Goal: Transaction & Acquisition: Purchase product/service

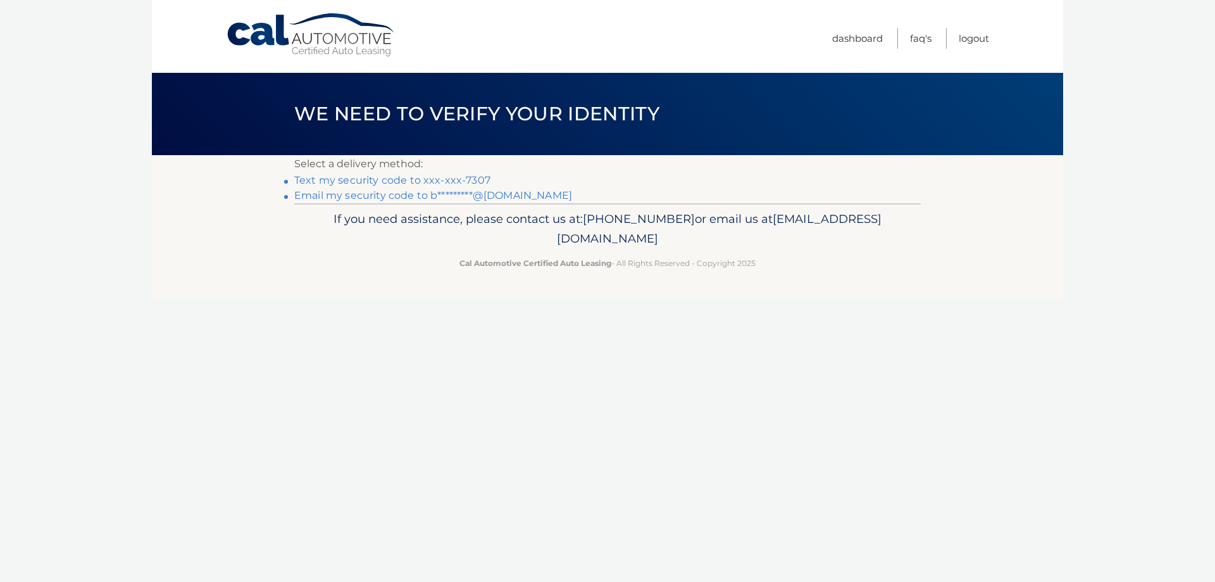
click at [421, 177] on link "Text my security code to xxx-xxx-7307" at bounding box center [392, 180] width 196 height 12
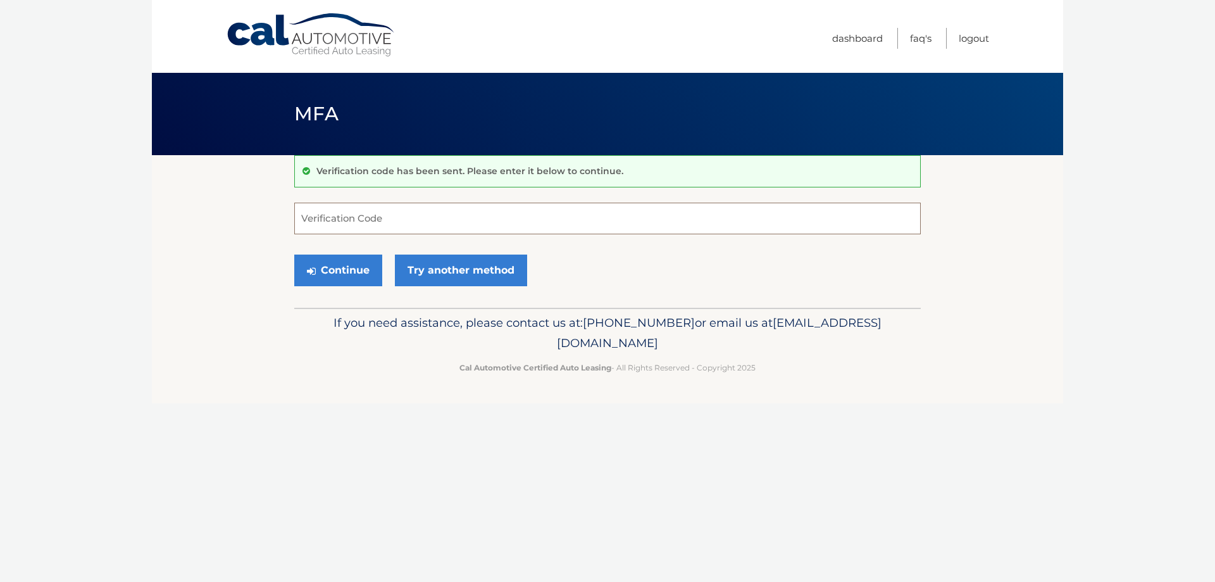
click at [374, 212] on input "Verification Code" at bounding box center [607, 219] width 627 height 32
type input "674597"
click at [325, 260] on button "Continue" at bounding box center [338, 270] width 88 height 32
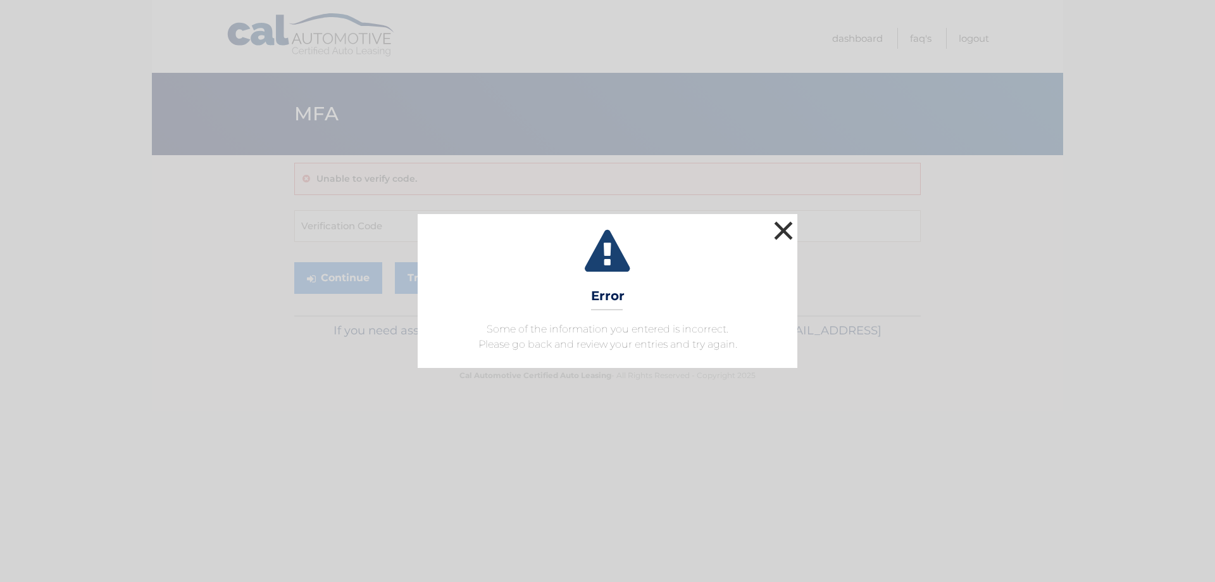
click at [786, 233] on button "×" at bounding box center [783, 230] width 25 height 25
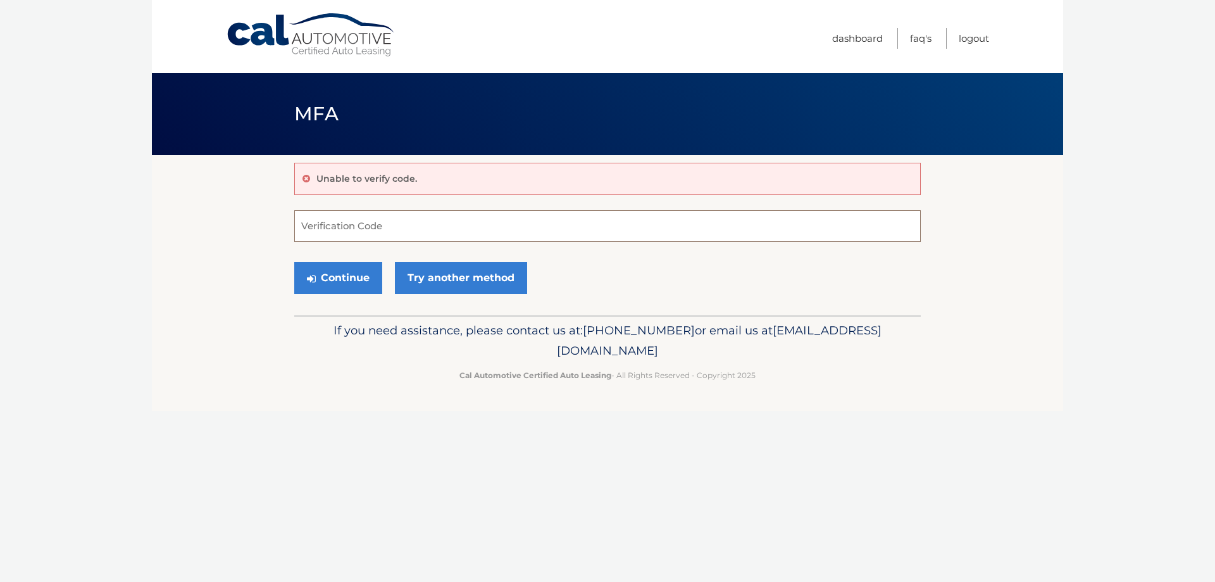
click at [375, 221] on input "Verification Code" at bounding box center [607, 226] width 627 height 32
type input "671597"
click at [349, 274] on button "Continue" at bounding box center [338, 278] width 88 height 32
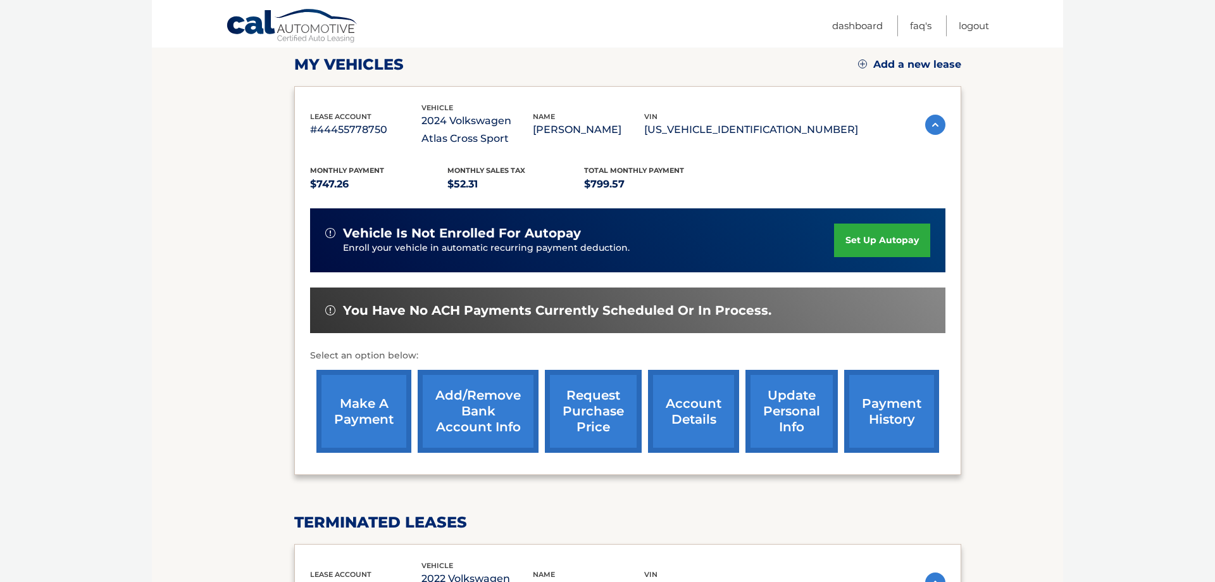
scroll to position [194, 0]
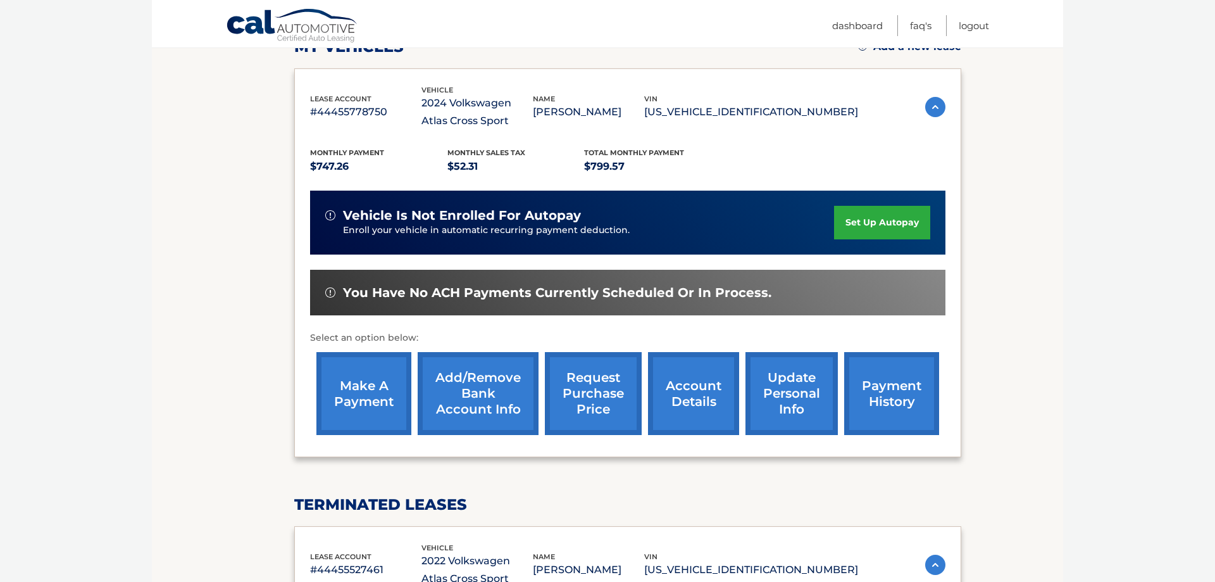
click at [353, 415] on link "make a payment" at bounding box center [364, 393] width 95 height 83
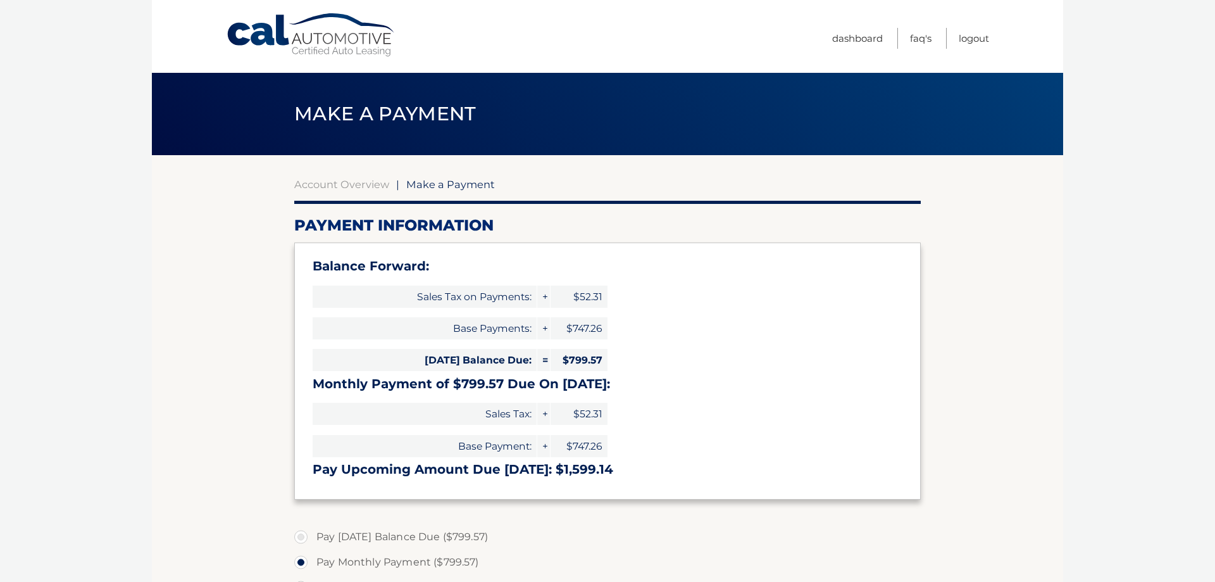
select select "NjA4NTA2ODItNjZmYy00Y2I4LThjNGYtMDBiMzcxNDM2MjMx"
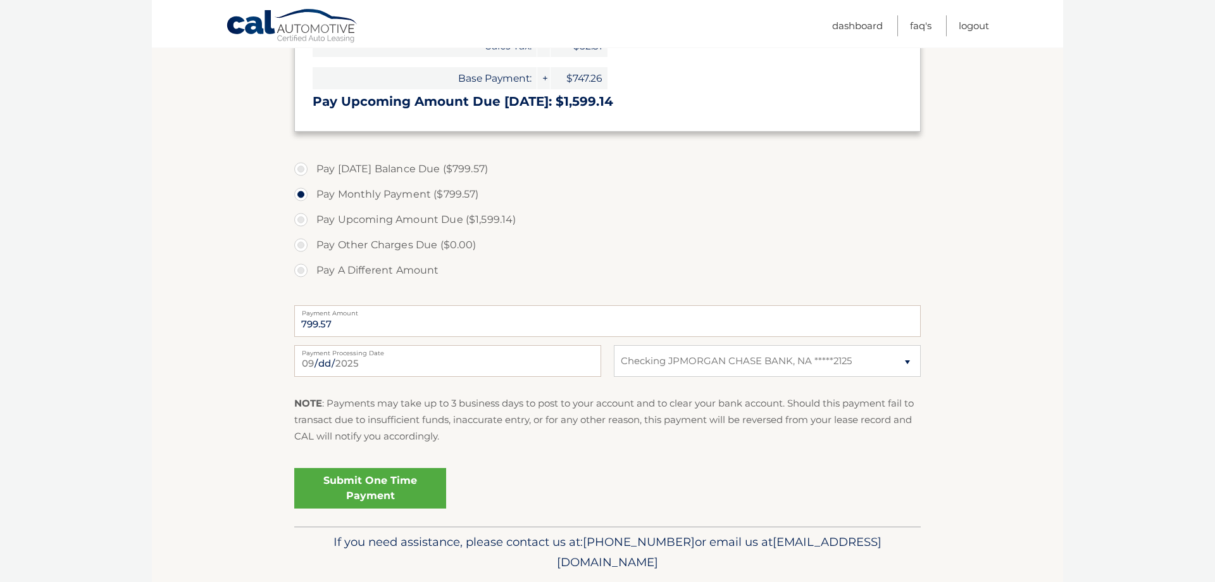
scroll to position [387, 0]
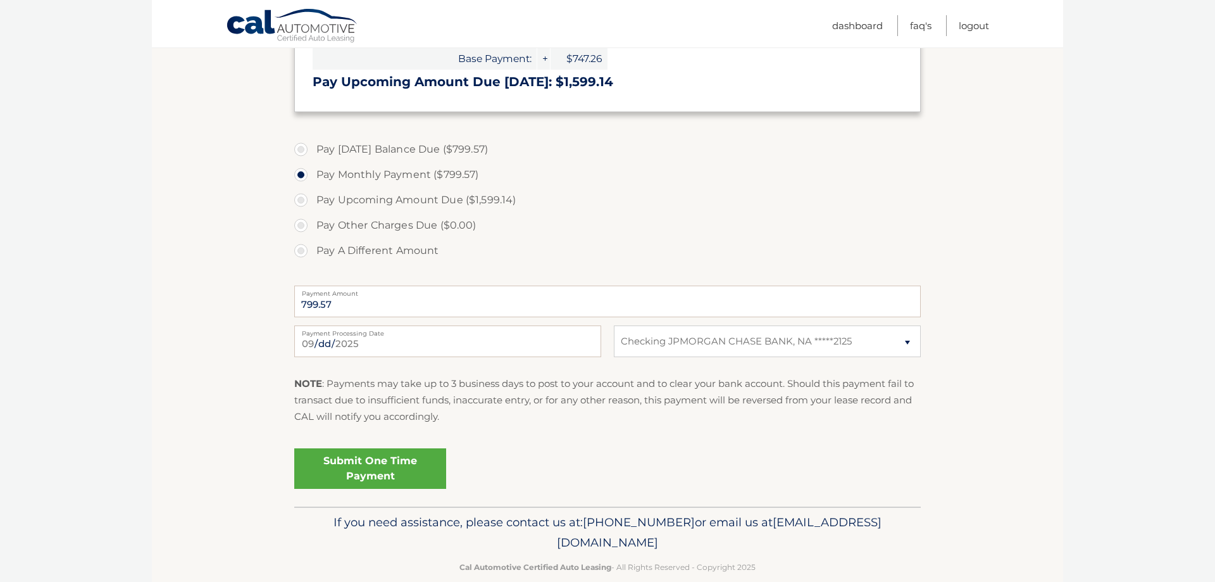
click at [359, 468] on link "Submit One Time Payment" at bounding box center [370, 468] width 152 height 41
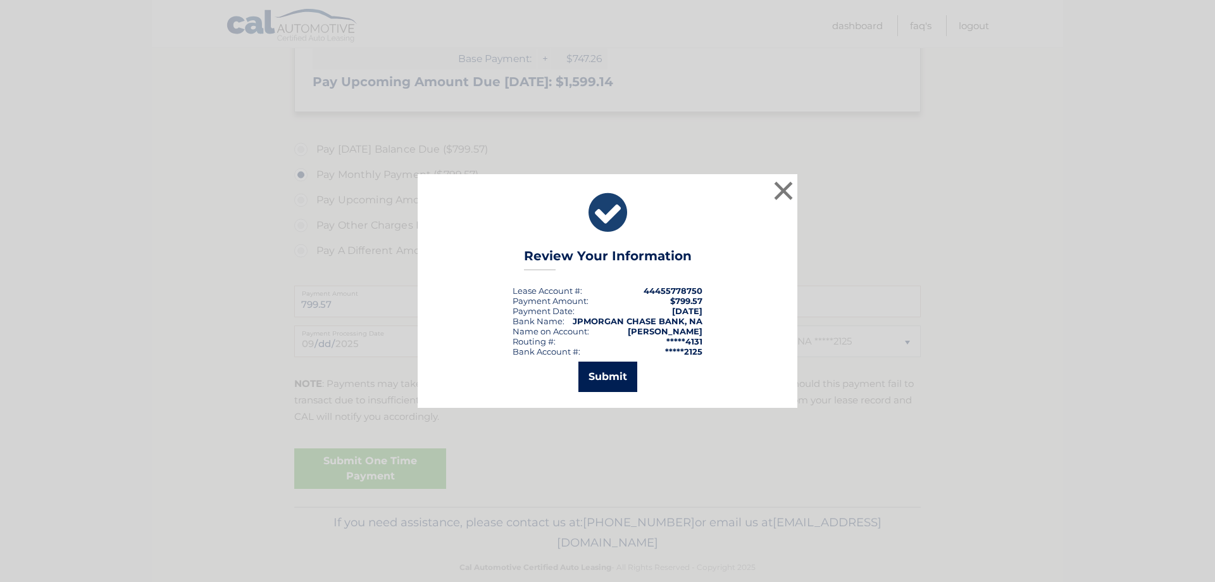
click at [608, 372] on button "Submit" at bounding box center [608, 376] width 59 height 30
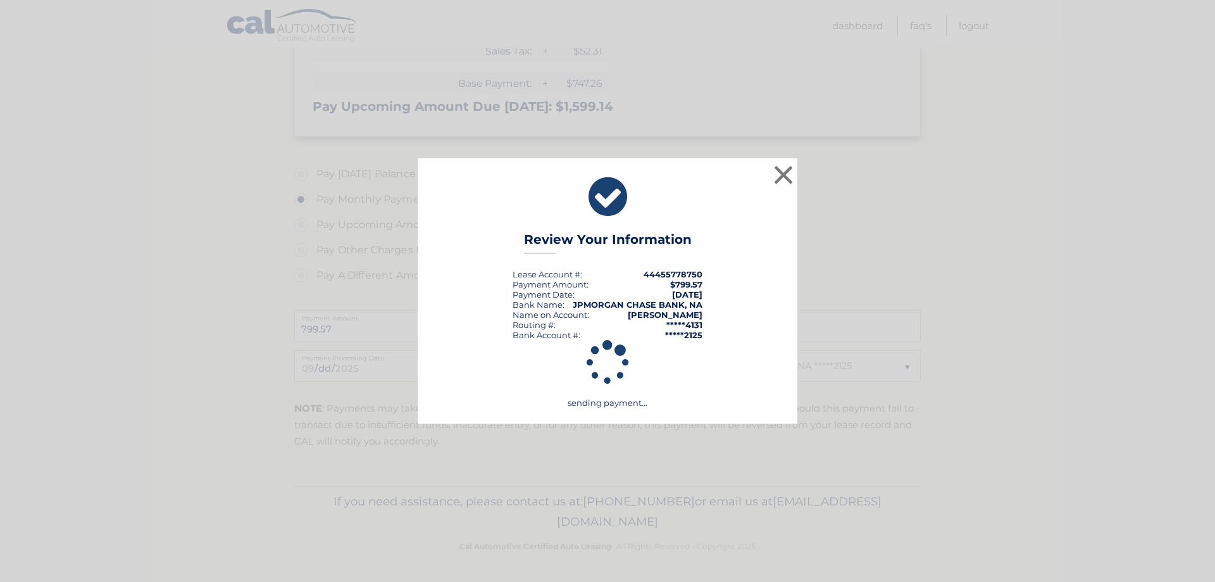
scroll to position [363, 0]
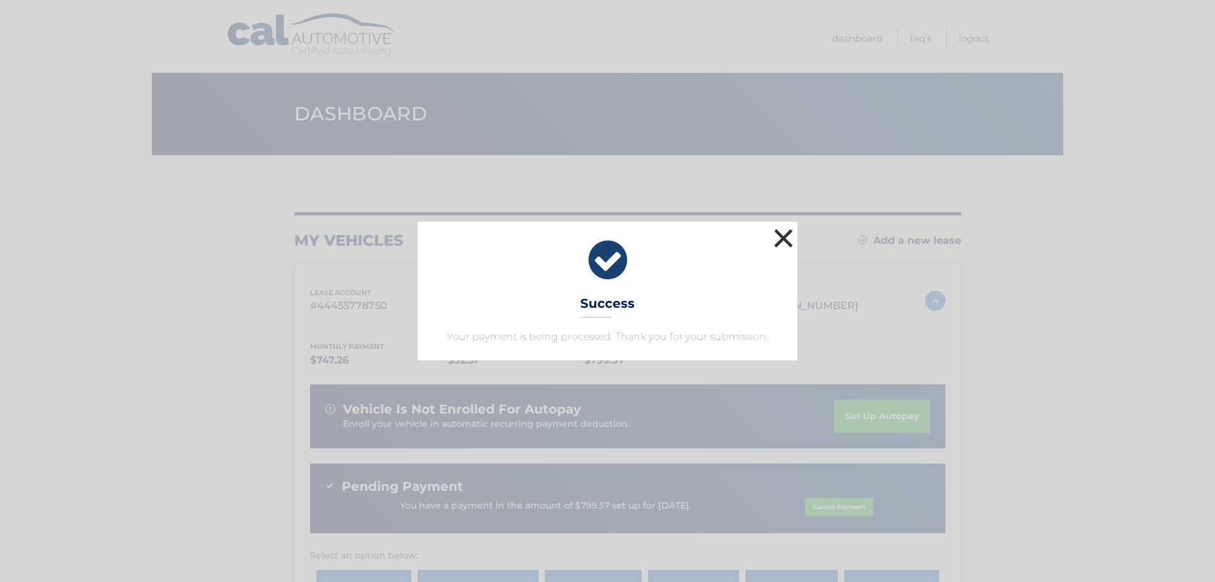
click at [785, 232] on button "×" at bounding box center [783, 237] width 25 height 25
